Goal: Task Accomplishment & Management: Manage account settings

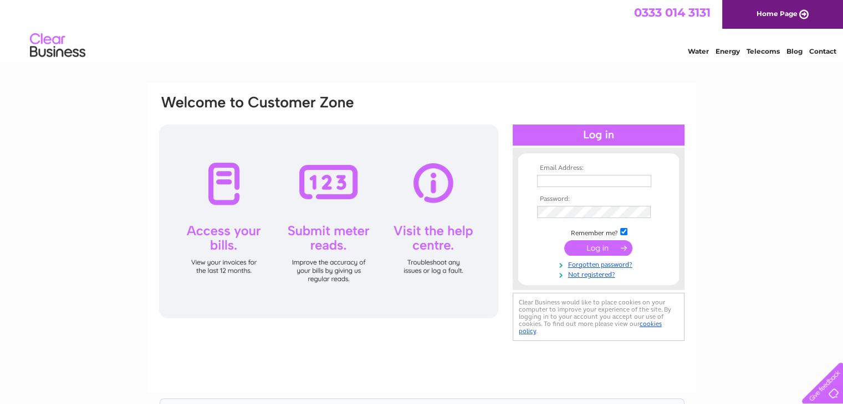
type input "m.abodyshop@outlook.com"
click at [607, 251] on input "submit" at bounding box center [598, 248] width 68 height 16
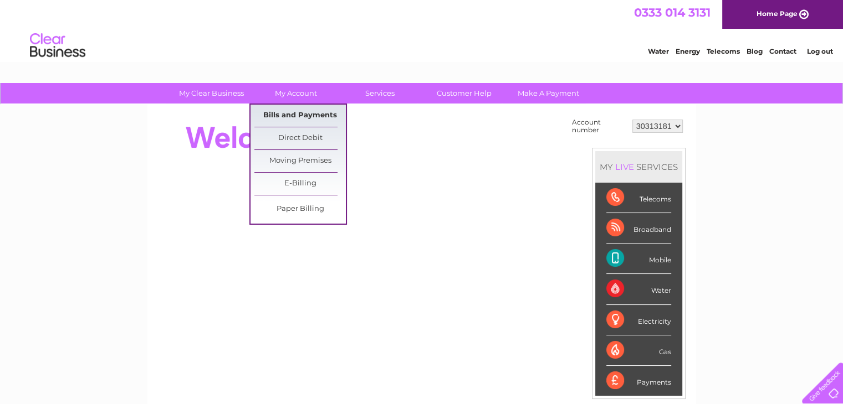
click at [299, 116] on link "Bills and Payments" at bounding box center [299, 116] width 91 height 22
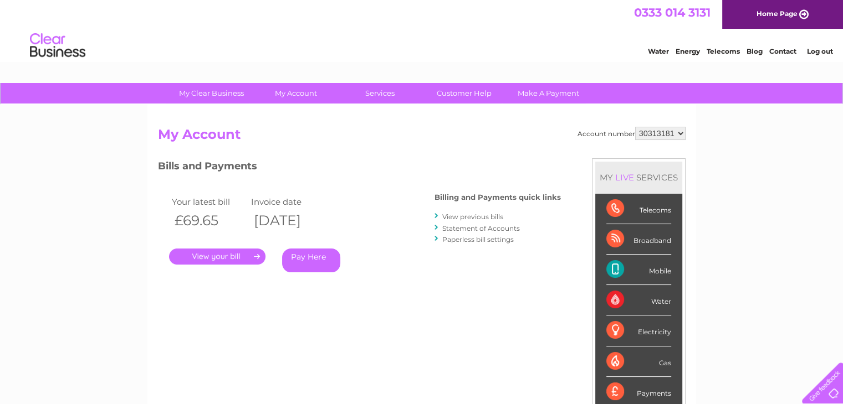
click at [255, 252] on link "." at bounding box center [217, 257] width 96 height 16
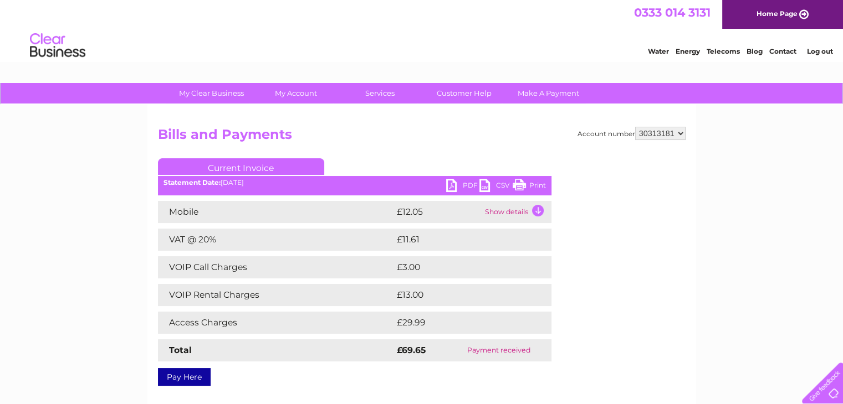
click at [469, 180] on link "PDF" at bounding box center [462, 187] width 33 height 16
